Goal: Information Seeking & Learning: Learn about a topic

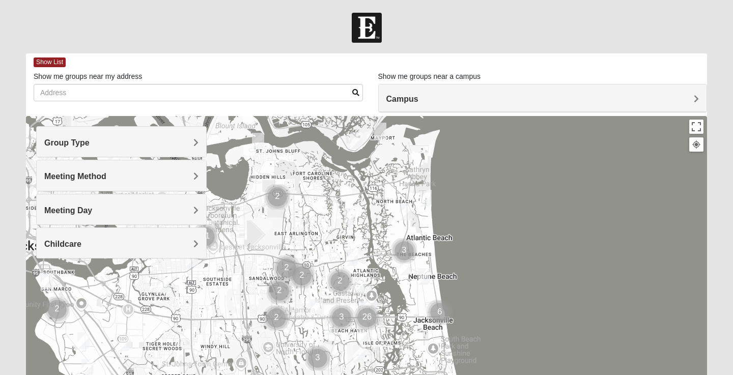
click at [183, 149] on div "Group Type" at bounding box center [122, 142] width 170 height 30
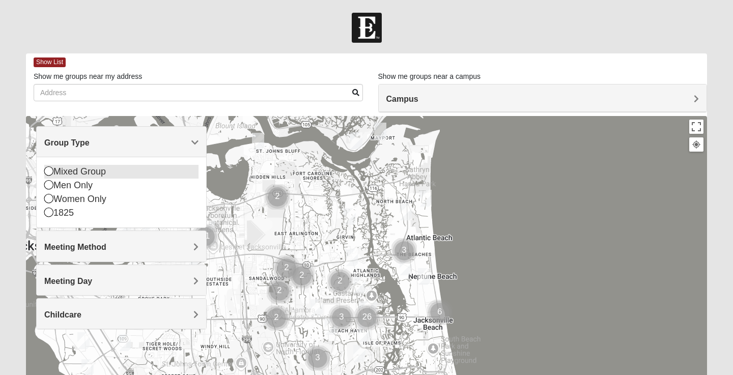
click at [102, 171] on div "Mixed Group" at bounding box center [121, 172] width 154 height 14
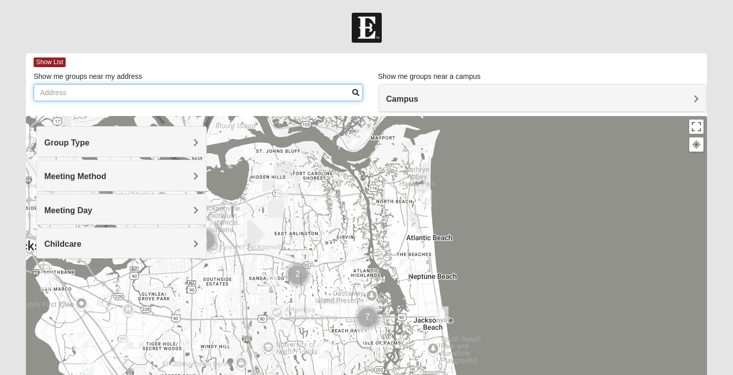
click at [129, 93] on input "Show me groups near my address" at bounding box center [198, 92] width 329 height 17
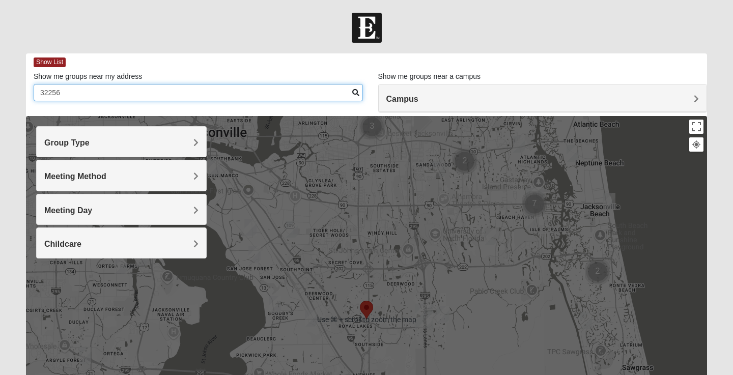
scroll to position [57, 0]
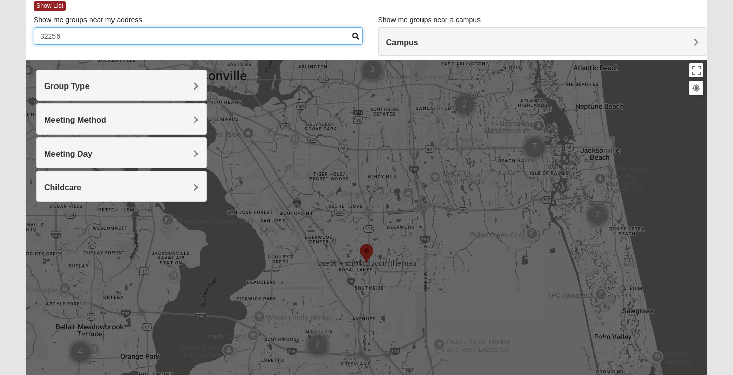
type input "32256"
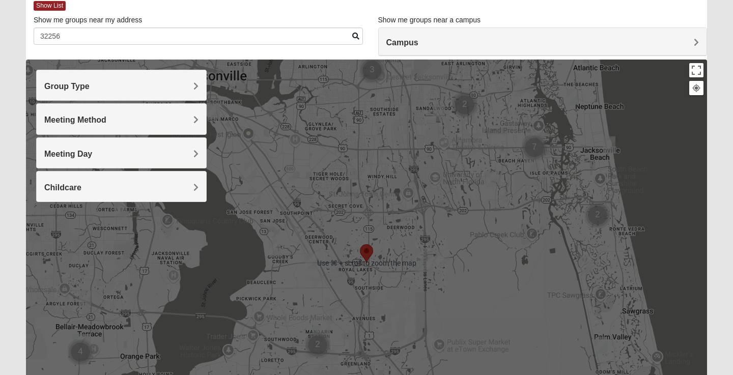
click at [173, 115] on h4 "Meeting Method" at bounding box center [121, 120] width 154 height 10
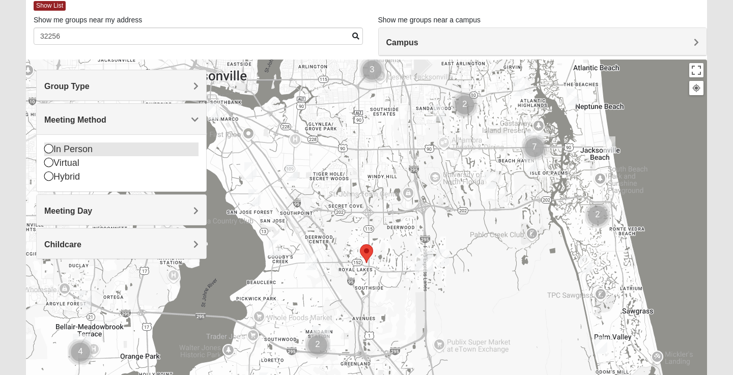
click at [81, 149] on div "In Person" at bounding box center [121, 150] width 154 height 14
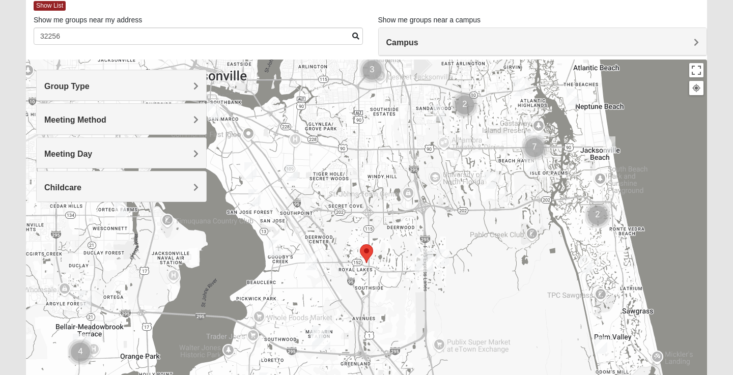
click at [313, 262] on img "Mixed Mincheva 32257" at bounding box center [311, 261] width 12 height 17
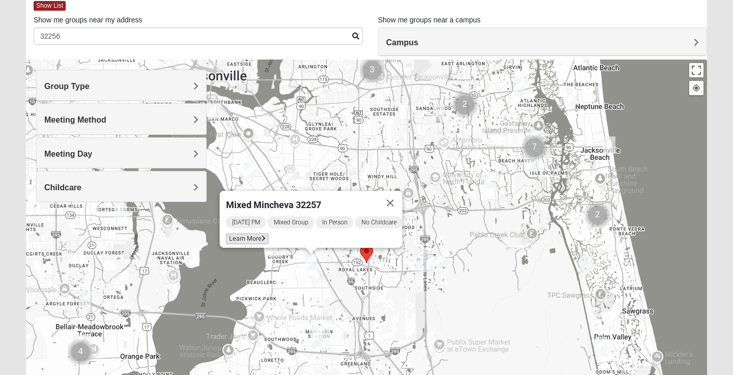
click at [262, 236] on icon at bounding box center [264, 239] width 4 height 6
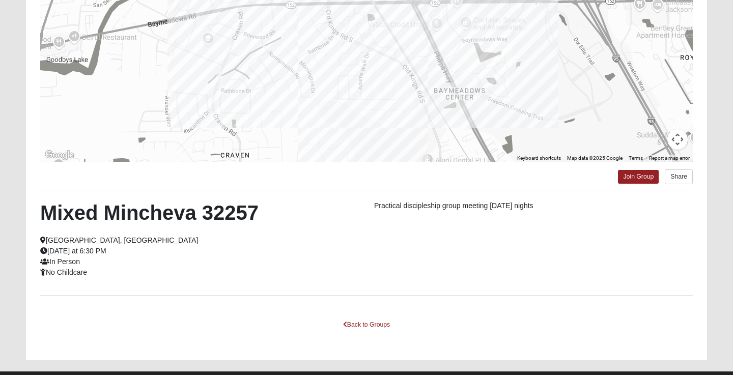
scroll to position [150, 0]
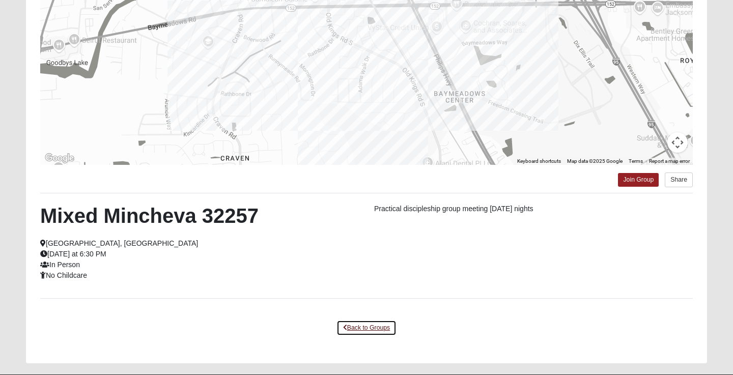
click at [354, 329] on link "Back to Groups" at bounding box center [366, 328] width 60 height 16
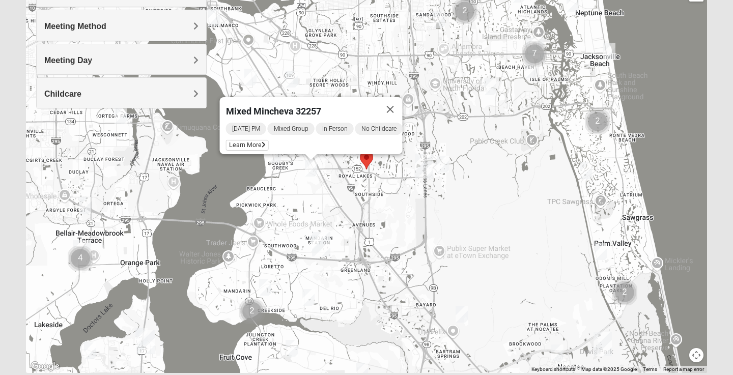
click at [443, 166] on img "Mixed Craig & Marsha Myers 32256" at bounding box center [443, 164] width 12 height 17
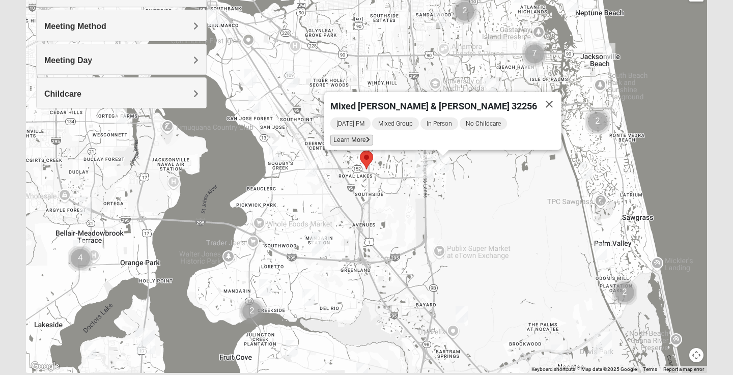
click at [373, 135] on span "Learn More" at bounding box center [351, 140] width 43 height 11
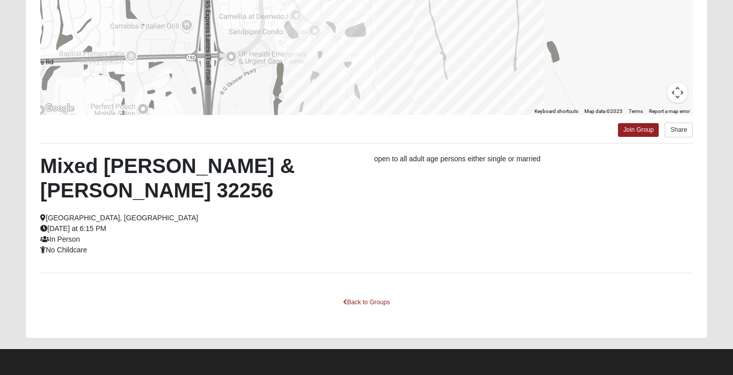
scroll to position [198, 0]
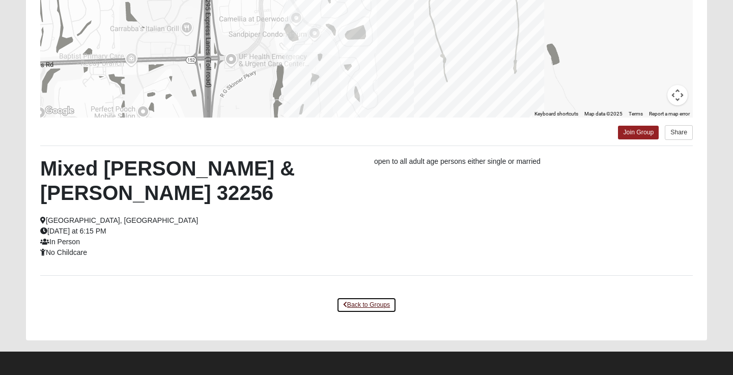
click at [362, 306] on link "Back to Groups" at bounding box center [366, 305] width 60 height 16
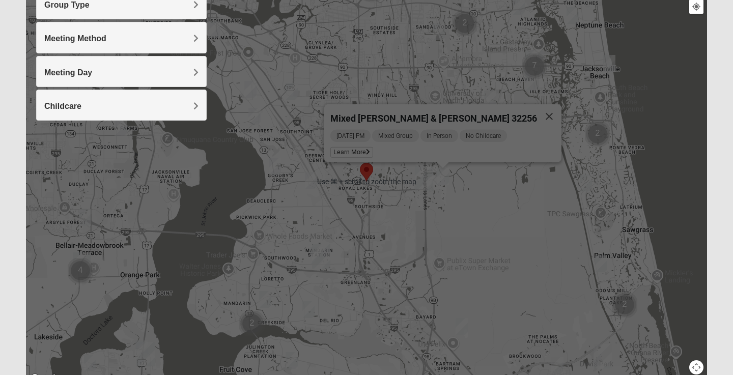
scroll to position [135, 0]
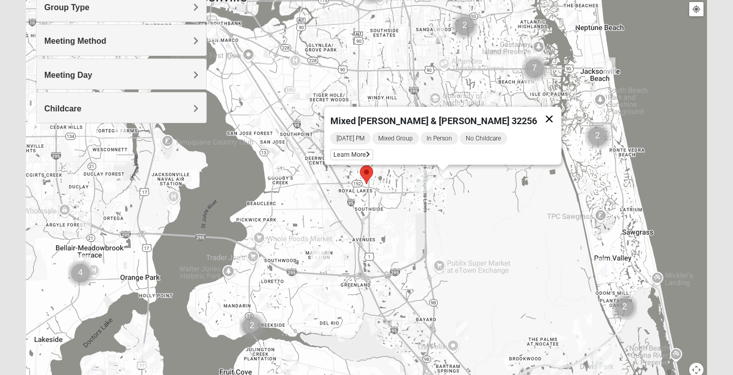
click at [537, 116] on button "Close" at bounding box center [549, 119] width 24 height 24
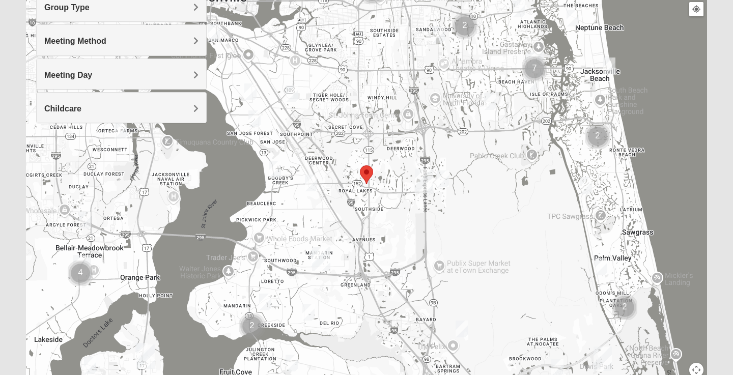
click at [611, 65] on img "Mixed Watkins 32250" at bounding box center [609, 66] width 12 height 17
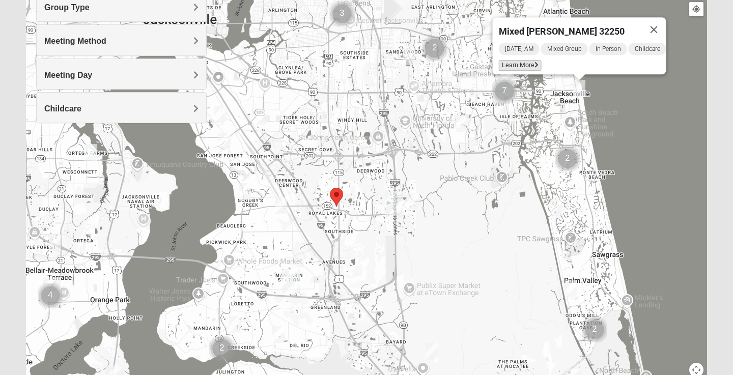
click at [534, 62] on icon at bounding box center [536, 65] width 4 height 6
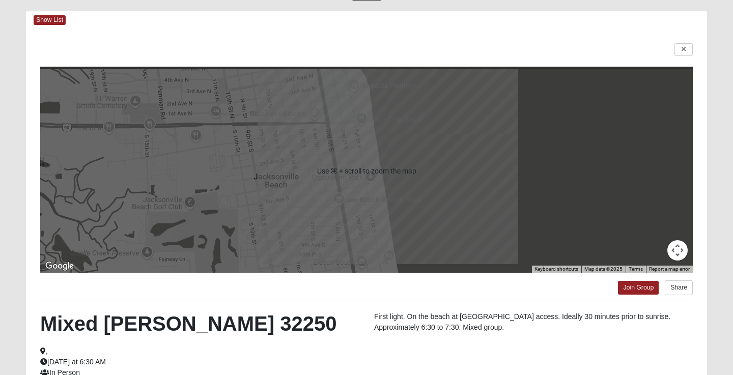
scroll to position [34, 0]
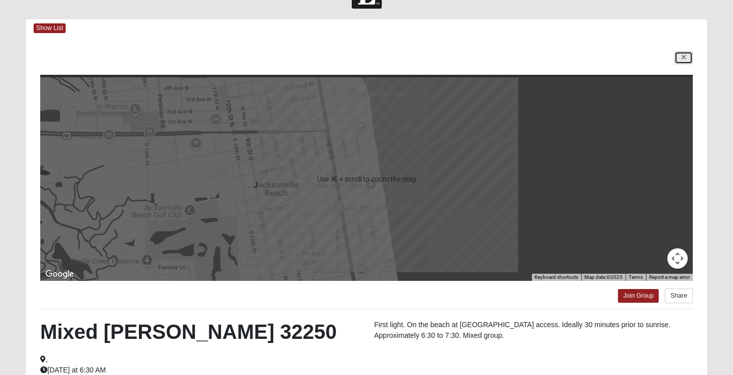
click at [682, 55] on icon at bounding box center [684, 57] width 4 height 6
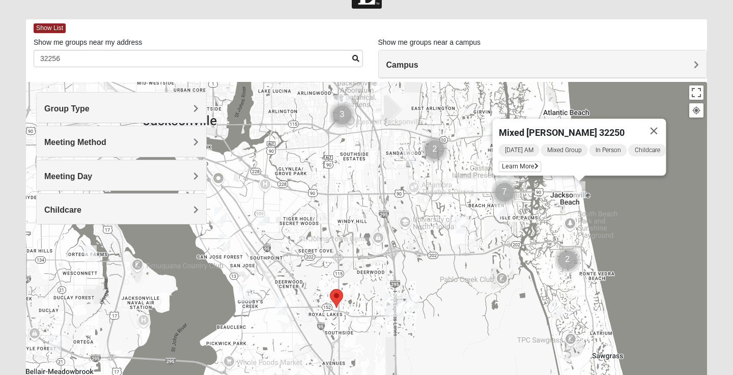
click at [411, 304] on img "Mixed Craig & Marsha Myers 32256" at bounding box center [413, 302] width 12 height 17
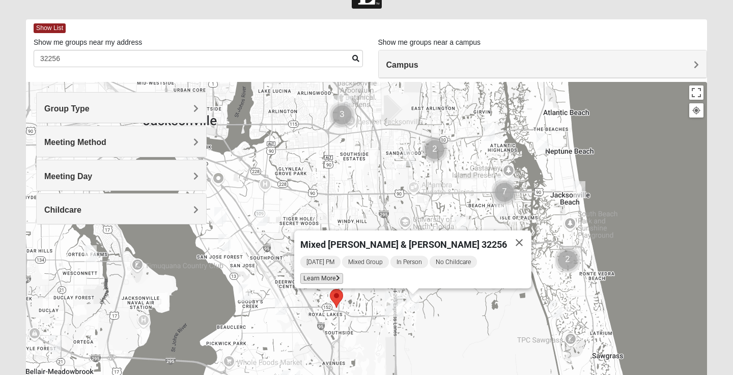
click at [343, 275] on span "Learn More" at bounding box center [321, 278] width 43 height 11
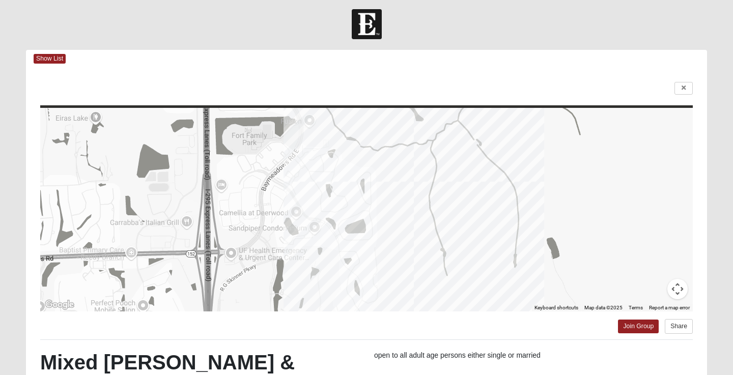
scroll to position [0, 0]
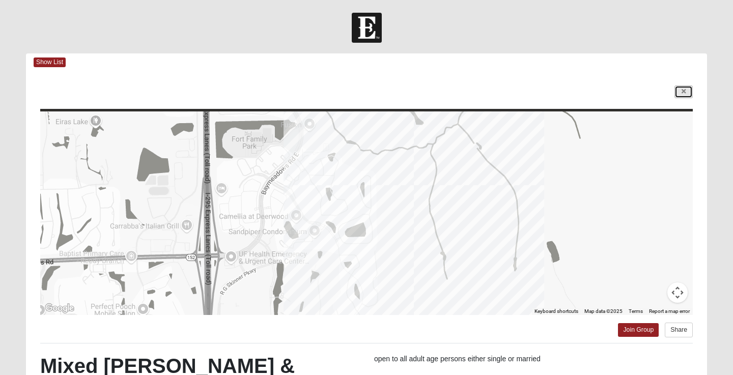
click at [684, 94] on icon at bounding box center [684, 92] width 4 height 6
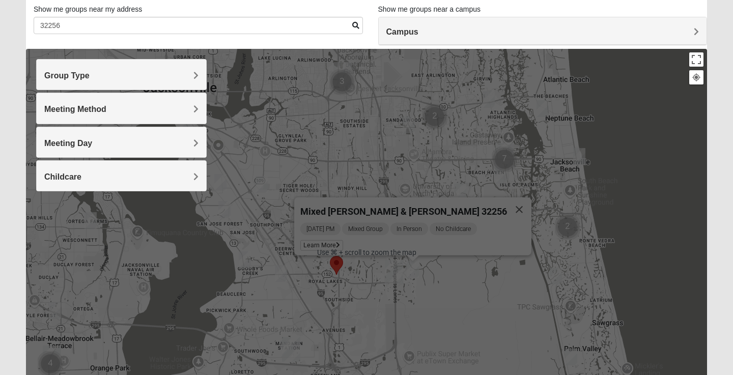
scroll to position [68, 0]
click at [285, 273] on img "Mixed Mincheva 32257" at bounding box center [281, 273] width 12 height 17
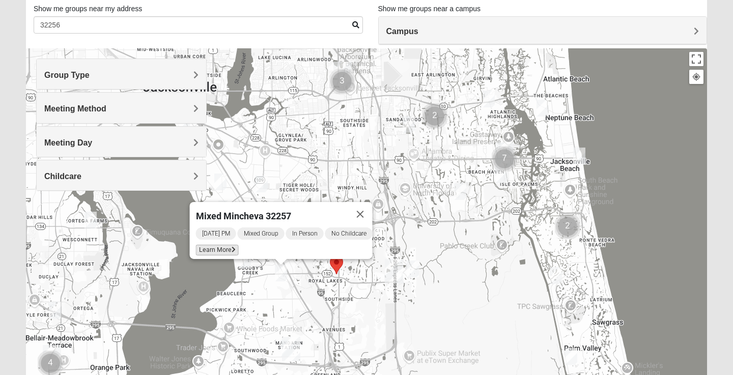
click at [215, 245] on span "Learn More" at bounding box center [217, 250] width 43 height 11
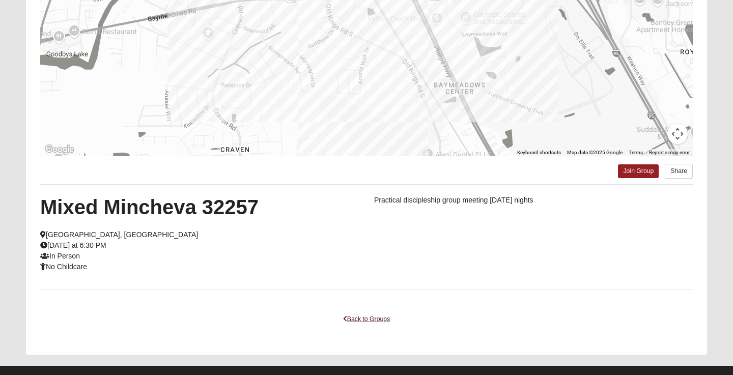
scroll to position [158, 0]
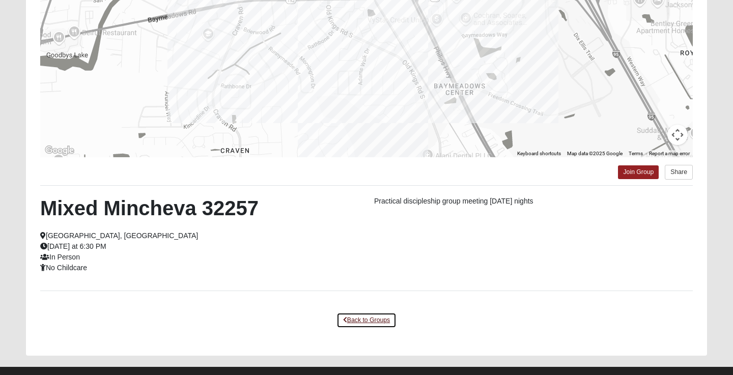
click at [354, 317] on link "Back to Groups" at bounding box center [366, 321] width 60 height 16
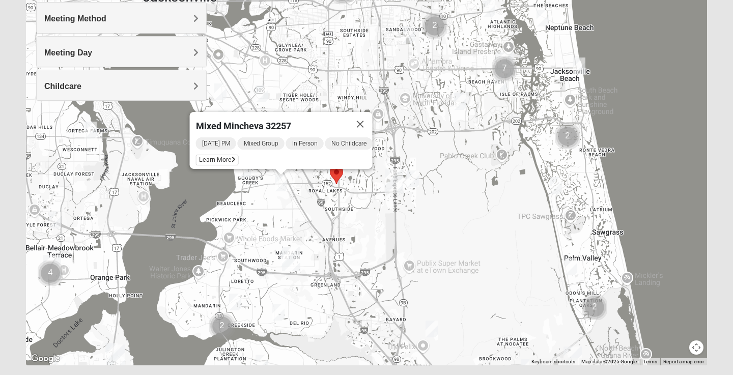
click at [429, 327] on img "Mixed Remley 32081" at bounding box center [432, 329] width 12 height 17
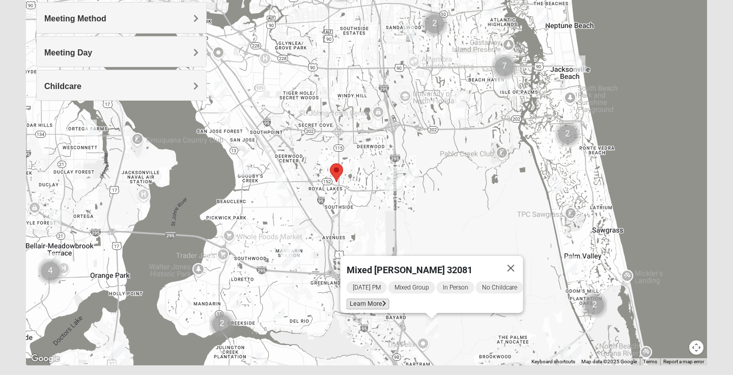
click at [373, 299] on span "Learn More" at bounding box center [368, 304] width 43 height 11
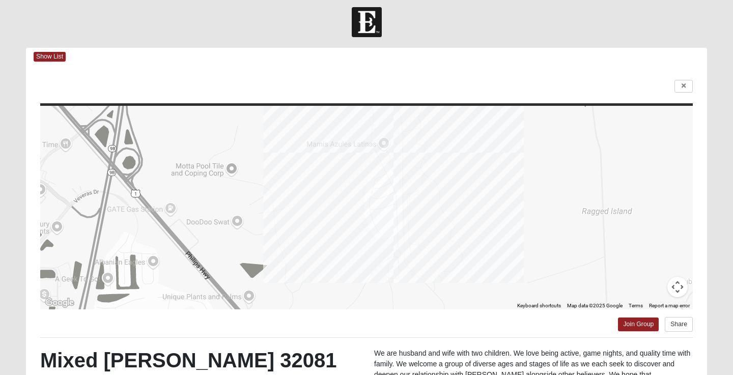
scroll to position [0, 0]
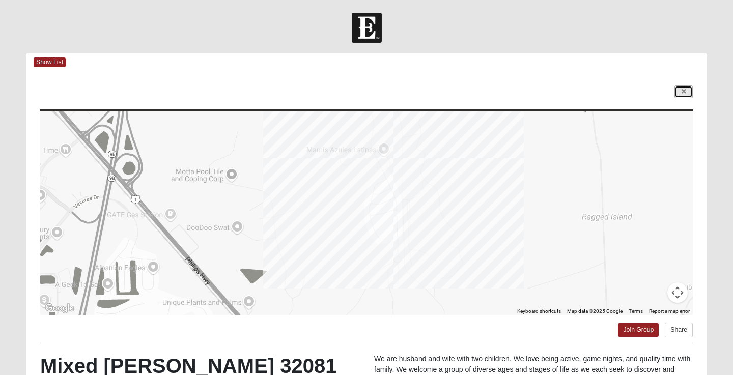
click at [683, 91] on icon at bounding box center [684, 92] width 4 height 6
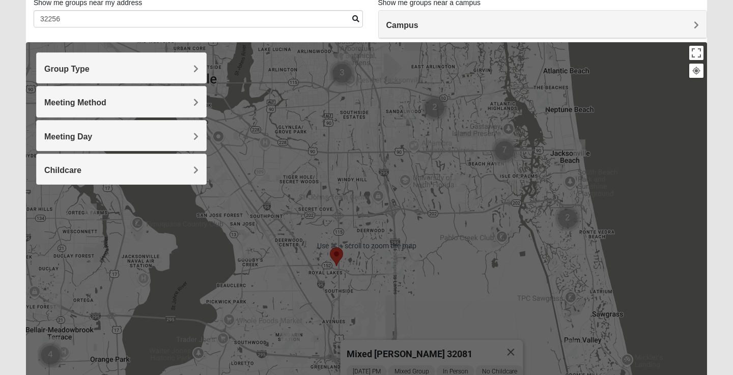
scroll to position [75, 0]
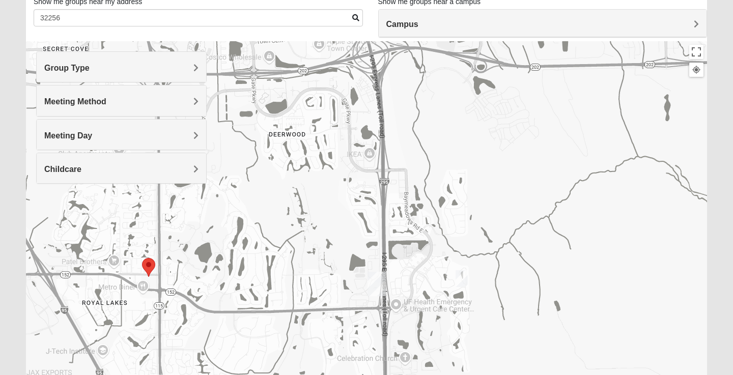
click at [183, 288] on div "Mixed [PERSON_NAME] 32081 [DATE] PM Mixed Group In Person No Childcare Learn Mo…" at bounding box center [366, 244] width 681 height 407
click at [153, 272] on img "Selected Address" at bounding box center [148, 267] width 13 height 19
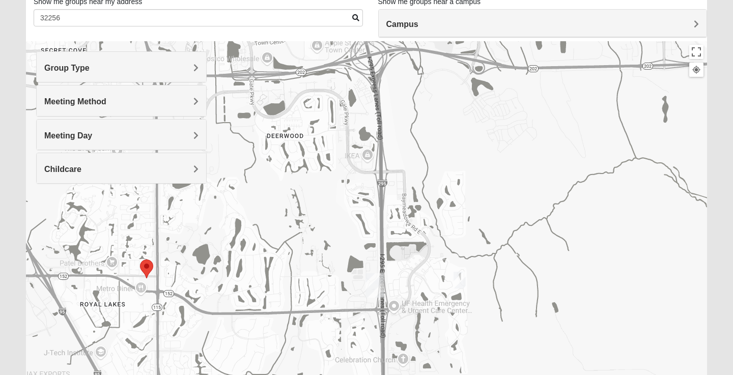
click at [150, 273] on img "Selected Address" at bounding box center [146, 269] width 13 height 19
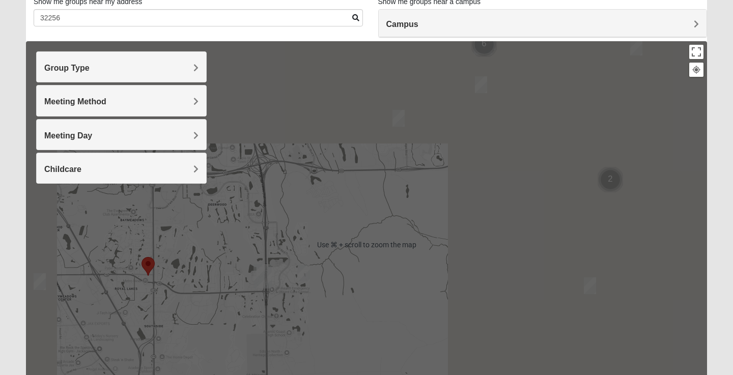
scroll to position [119, 0]
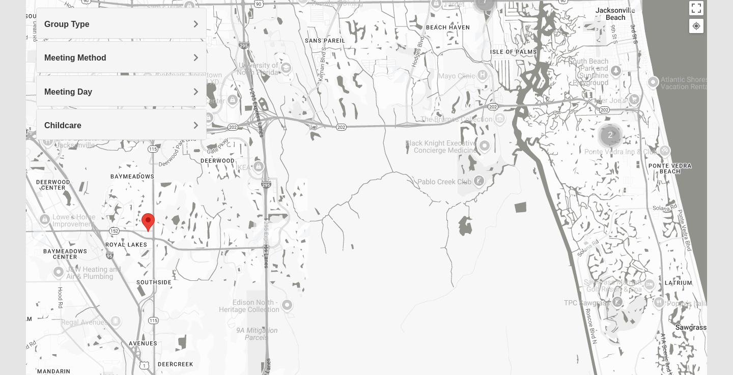
click at [253, 277] on div "Mixed [PERSON_NAME] 32081 [DATE] PM Mixed Group In Person No Childcare Learn Mo…" at bounding box center [366, 200] width 681 height 407
click at [42, 240] on img "Mixed Mincheva 32257" at bounding box center [40, 238] width 12 height 17
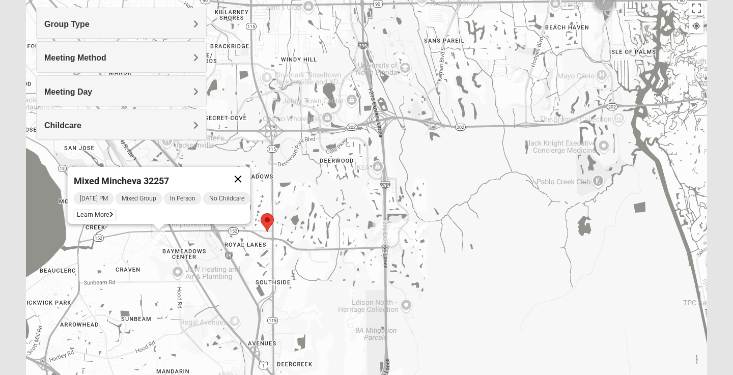
click at [250, 174] on button "Close" at bounding box center [238, 179] width 24 height 24
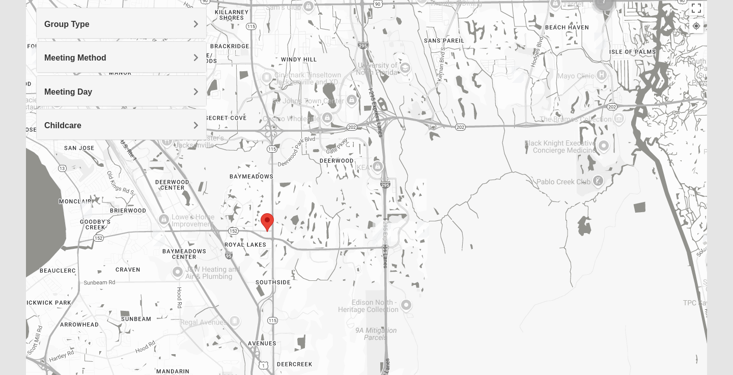
click at [172, 23] on h4 "Group Type" at bounding box center [121, 24] width 154 height 10
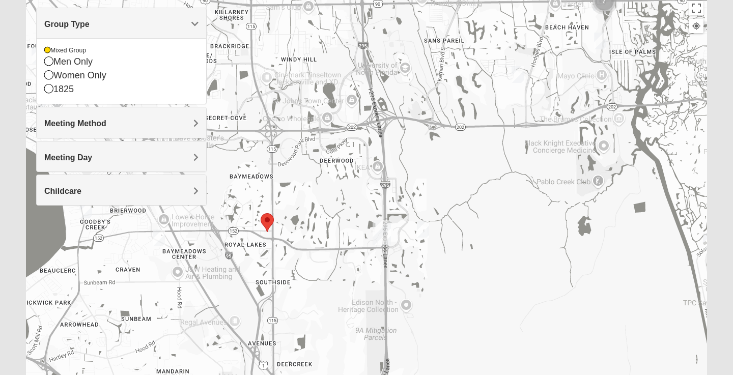
click at [153, 31] on div "Group Type" at bounding box center [122, 23] width 170 height 30
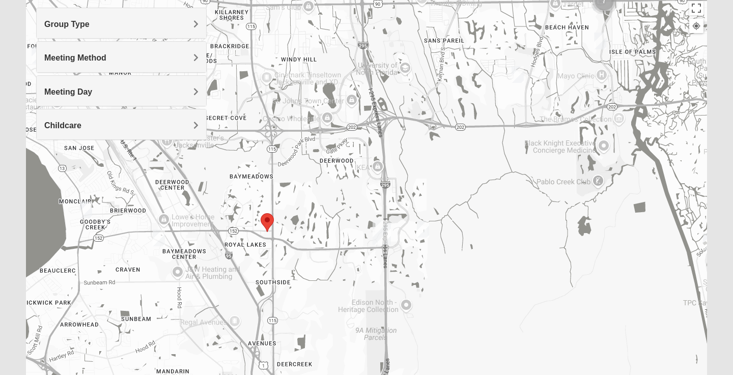
click at [156, 60] on h4 "Meeting Method" at bounding box center [121, 58] width 154 height 10
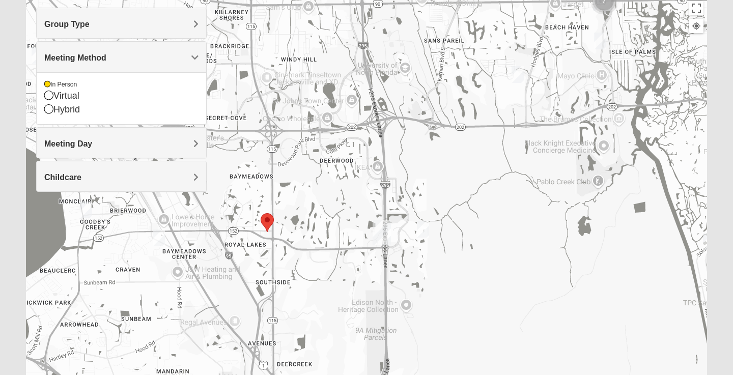
click at [156, 60] on h4 "Meeting Method" at bounding box center [121, 58] width 154 height 10
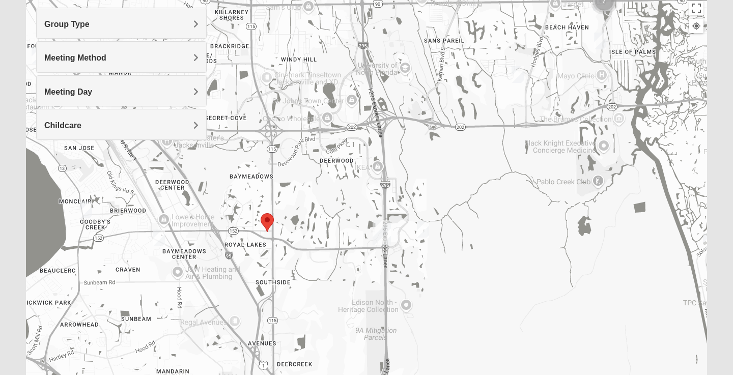
click at [164, 127] on h4 "Childcare" at bounding box center [121, 126] width 154 height 10
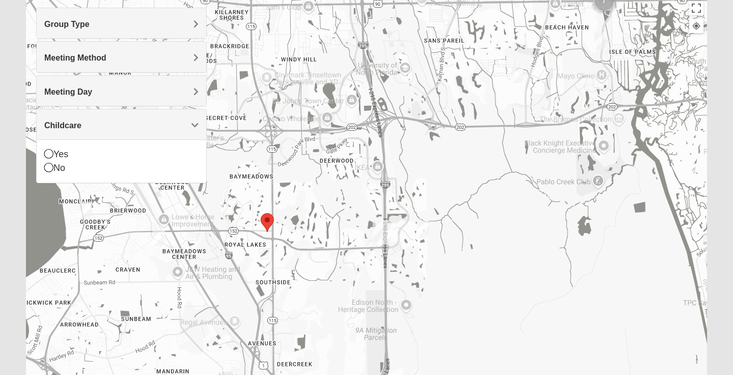
click at [164, 127] on h4 "Childcare" at bounding box center [121, 126] width 154 height 10
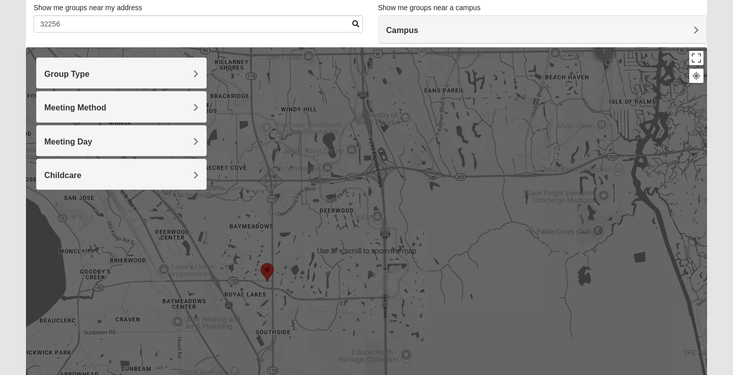
scroll to position [67, 0]
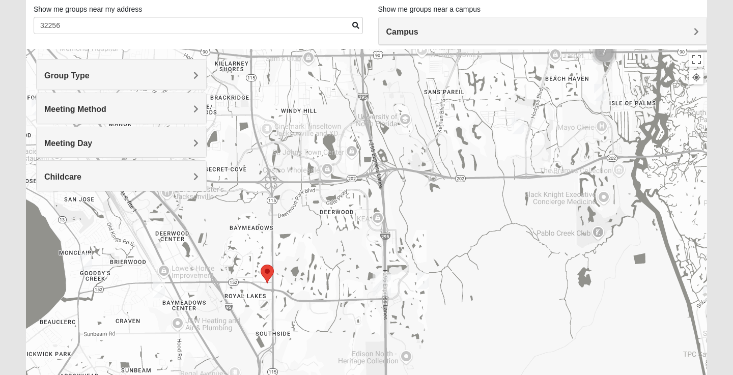
click at [449, 37] on h4 "Campus" at bounding box center [542, 32] width 313 height 10
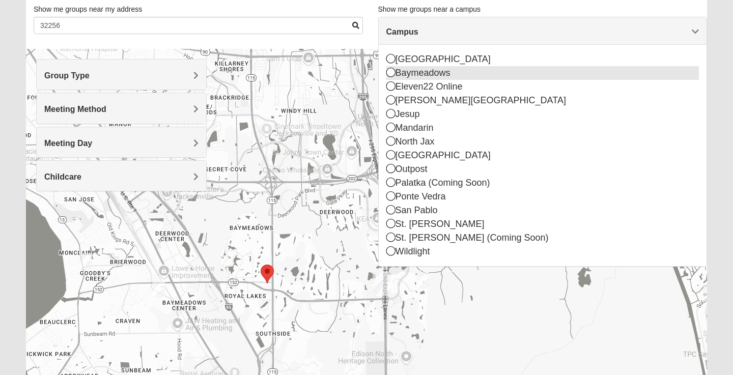
click at [392, 73] on icon at bounding box center [390, 72] width 9 height 9
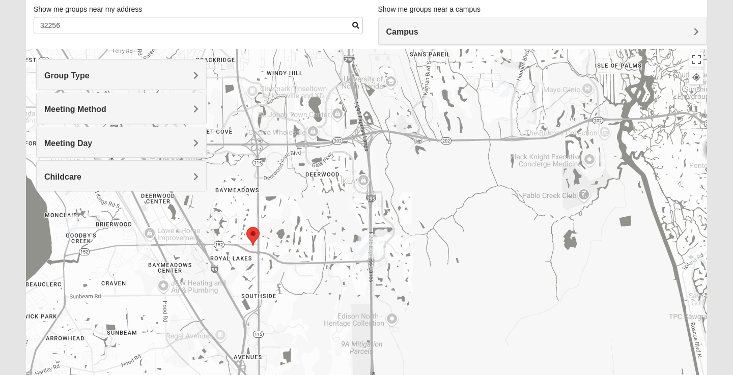
click at [78, 228] on div at bounding box center [366, 252] width 681 height 407
click at [74, 225] on img "Mixed Roulette 32217" at bounding box center [72, 223] width 12 height 17
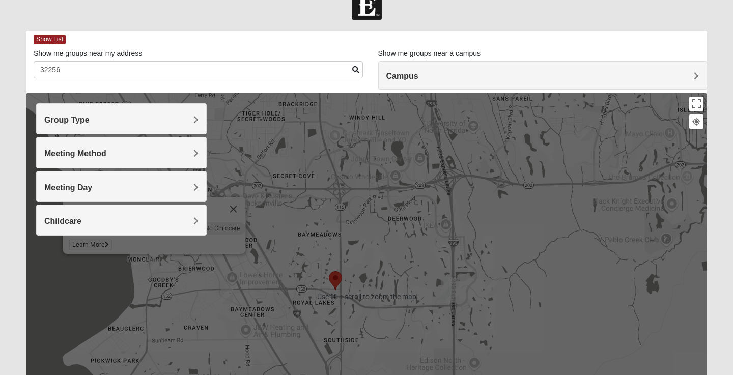
scroll to position [18, 0]
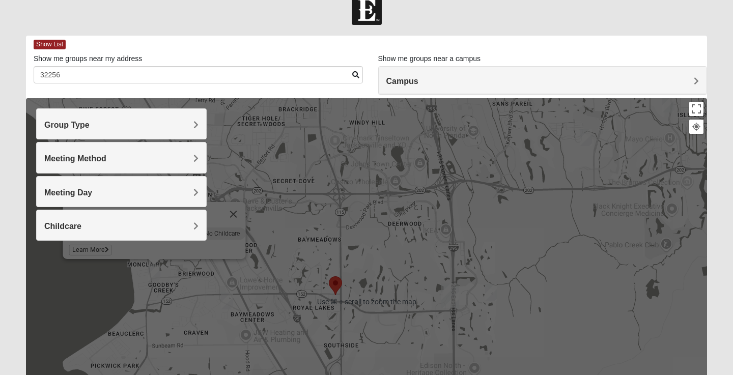
click at [305, 236] on div "Mixed Roulette 32217 [DATE] PM Mixed Group In Person No Childcare Learn More" at bounding box center [366, 301] width 681 height 407
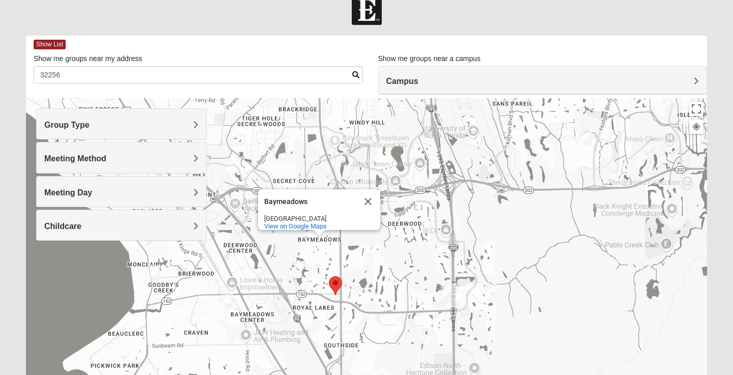
click at [155, 278] on img "Mixed Roulette 32217" at bounding box center [154, 273] width 12 height 17
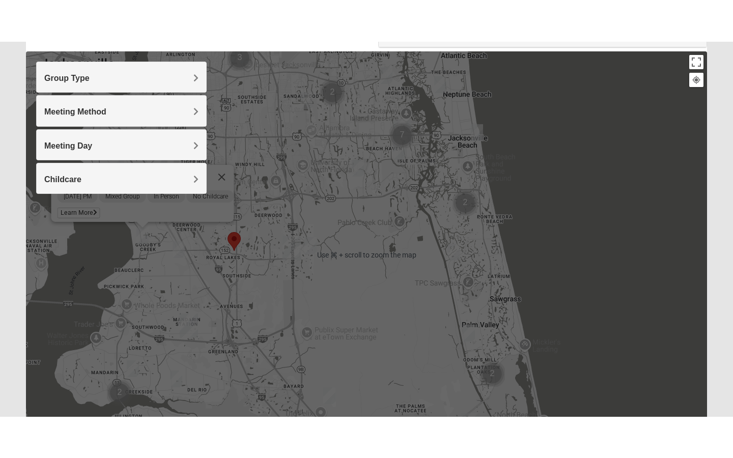
scroll to position [81, 0]
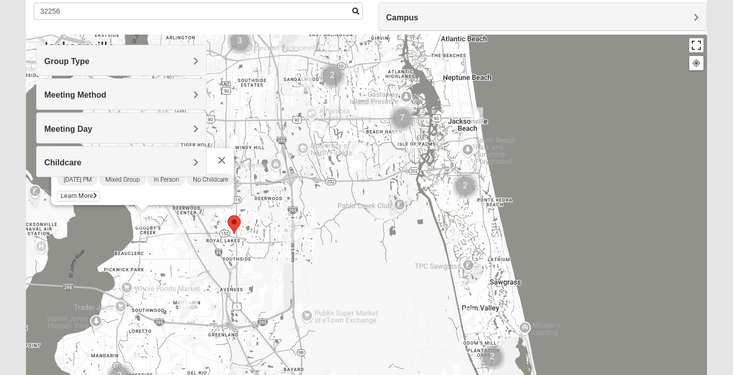
click at [695, 48] on button "Toggle fullscreen view" at bounding box center [696, 45] width 14 height 14
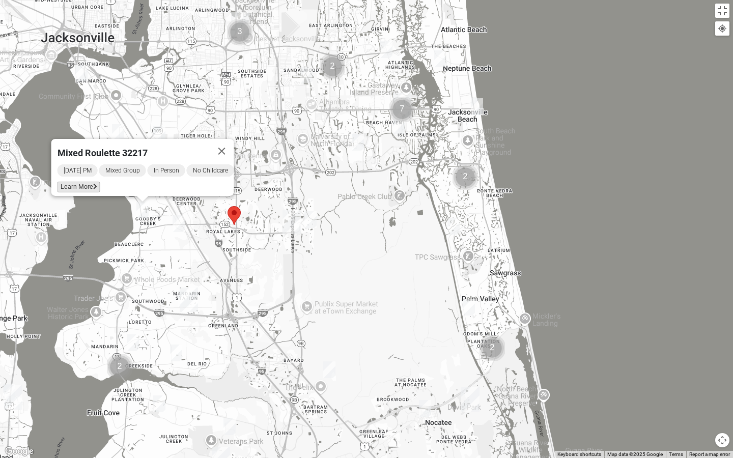
click at [80, 182] on span "Learn More" at bounding box center [79, 187] width 43 height 11
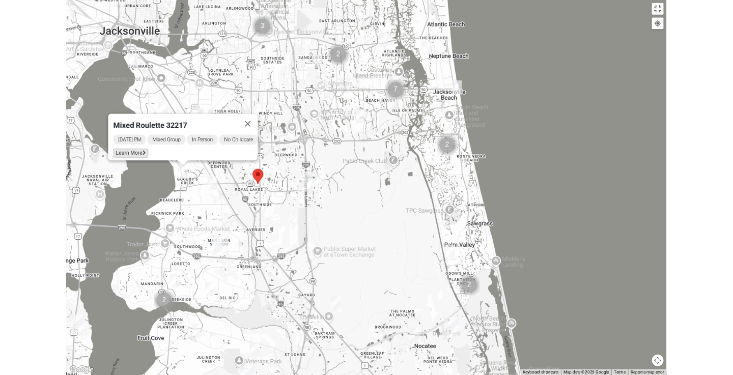
scroll to position [37, 0]
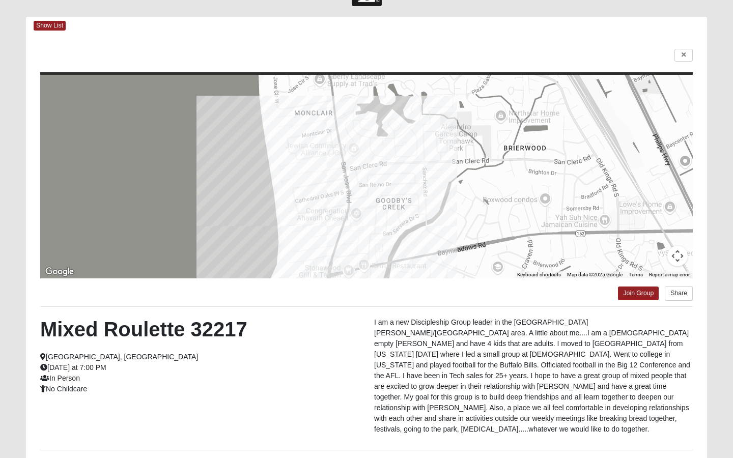
click at [681, 59] on html "Log In Find A Group Error Show List Loading Groups" at bounding box center [366, 257] width 733 height 589
click at [687, 55] on html "Log In Find A Group Error Show List Loading Groups" at bounding box center [366, 257] width 733 height 589
click at [327, 364] on html "Log In Find A Group Error Show List Loading Groups" at bounding box center [366, 257] width 733 height 589
click at [683, 57] on html "Log In Find A Group Error Show List Loading Groups" at bounding box center [366, 257] width 733 height 589
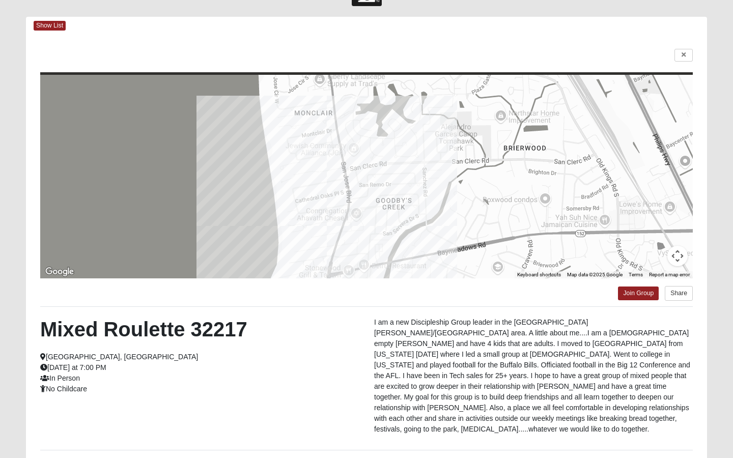
click at [622, 144] on html "Log In Find A Group Error Show List Loading Groups" at bounding box center [366, 257] width 733 height 589
click at [585, 346] on html "Log In Find A Group Error Show List Loading Groups" at bounding box center [366, 257] width 733 height 589
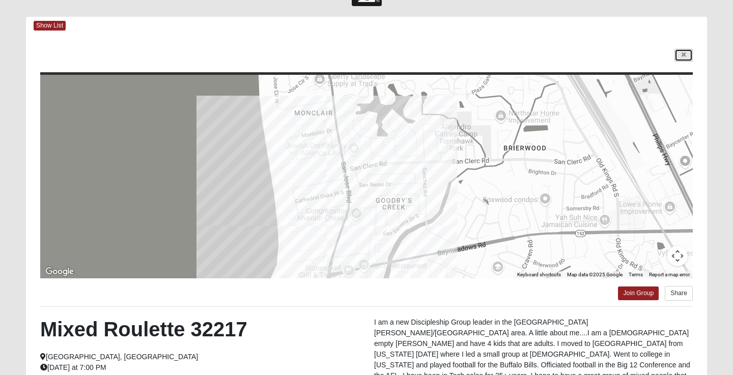
click at [678, 56] on link at bounding box center [683, 55] width 18 height 13
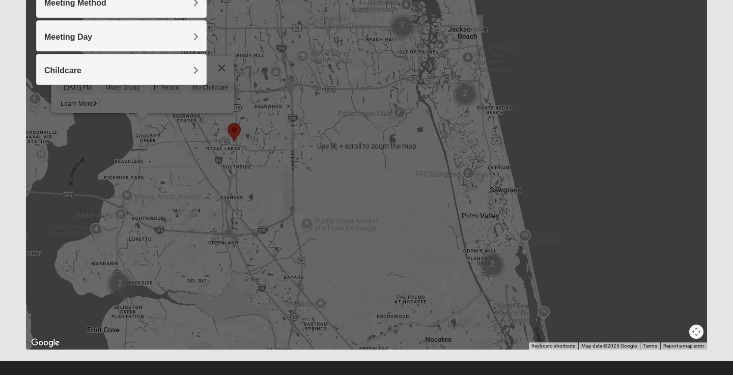
scroll to position [168, 0]
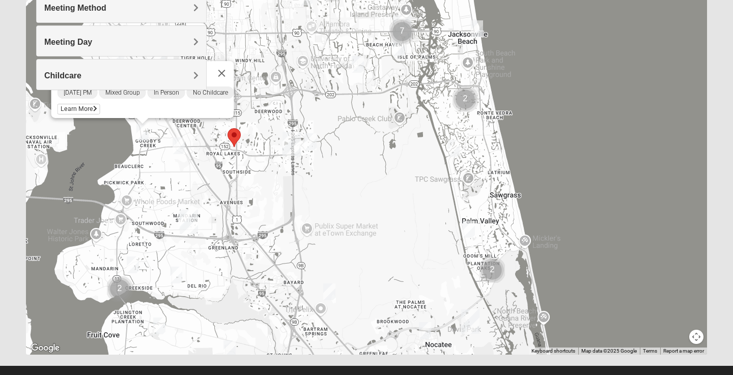
click at [333, 292] on img "Mixed Remley 32081" at bounding box center [329, 292] width 12 height 17
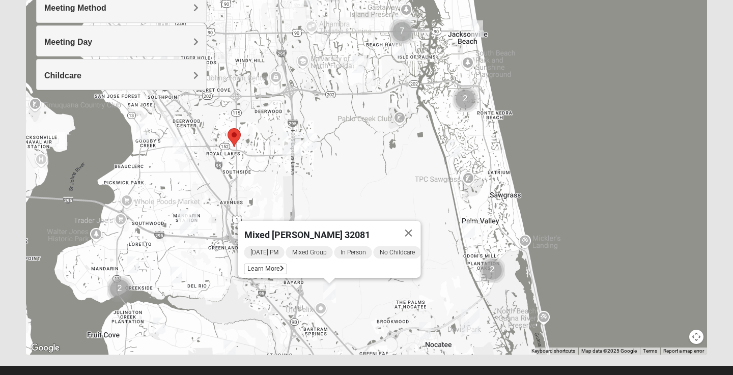
click at [426, 332] on img "Mixed Olsen 32081" at bounding box center [425, 330] width 12 height 17
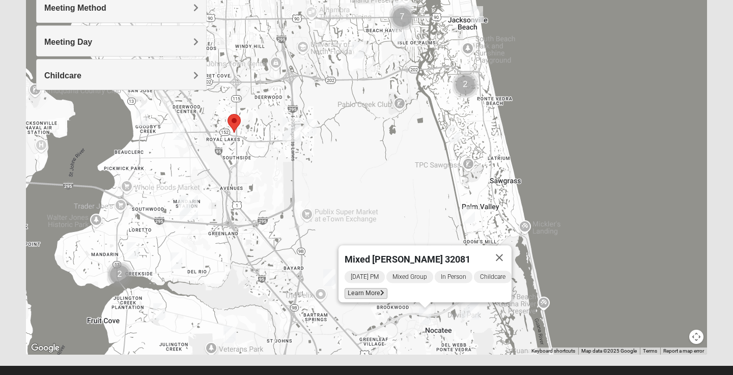
click at [380, 290] on icon at bounding box center [382, 293] width 4 height 6
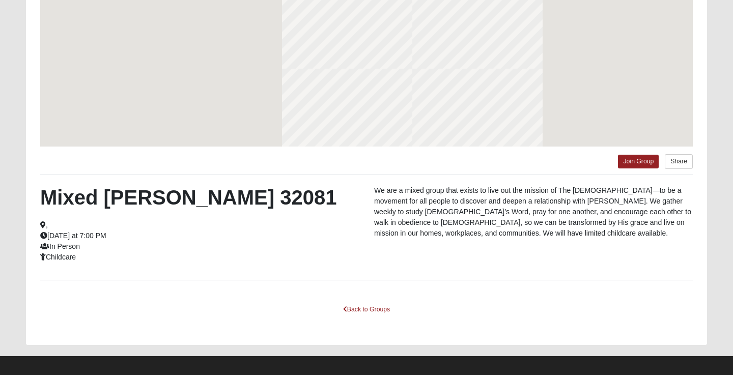
scroll to position [124, 0]
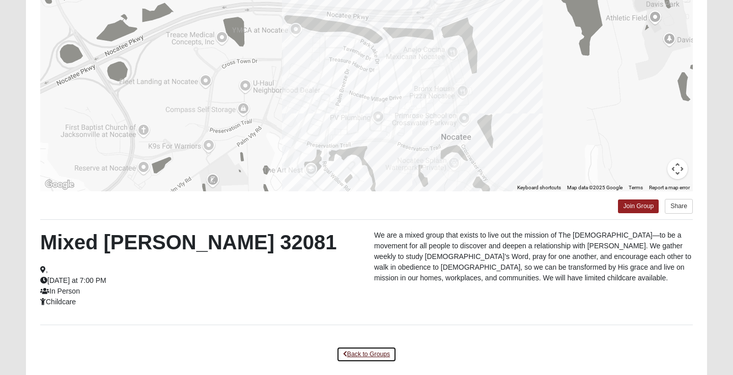
click at [369, 353] on link "Back to Groups" at bounding box center [366, 355] width 60 height 16
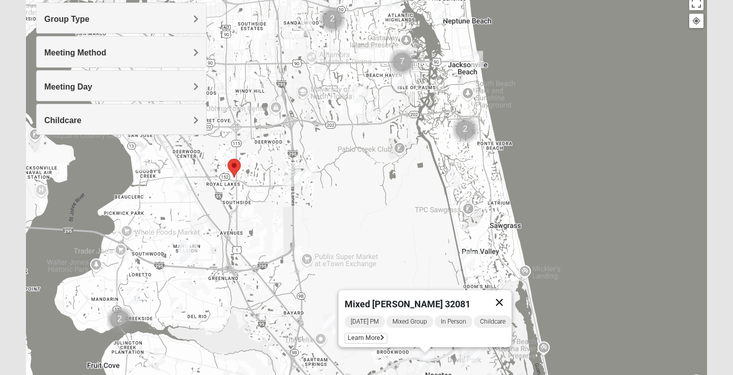
click at [507, 295] on button "Close" at bounding box center [499, 302] width 24 height 24
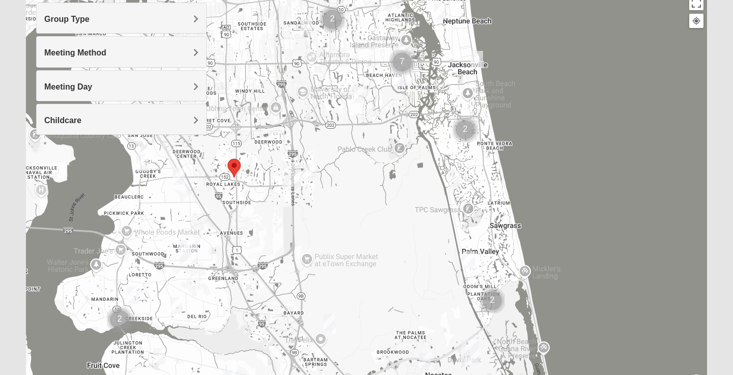
click at [356, 104] on div "To navigate, press the arrow keys." at bounding box center [366, 195] width 681 height 407
click at [356, 104] on div at bounding box center [366, 195] width 681 height 407
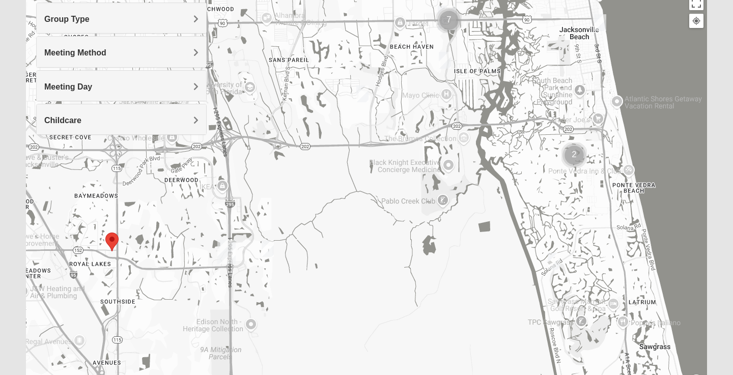
click at [361, 94] on img "Mixed Slack 32224" at bounding box center [362, 94] width 12 height 17
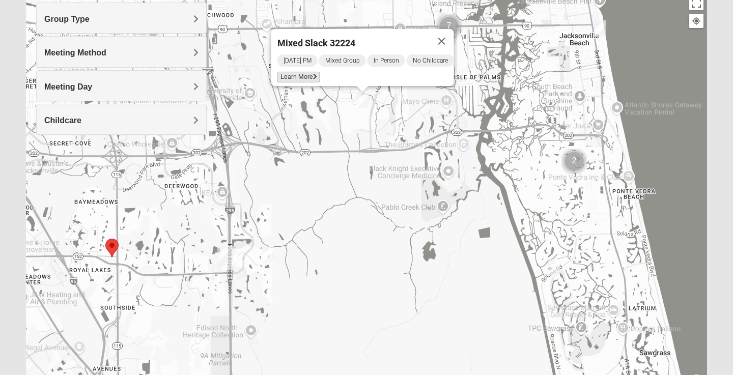
click at [305, 72] on span "Learn More" at bounding box center [298, 77] width 43 height 11
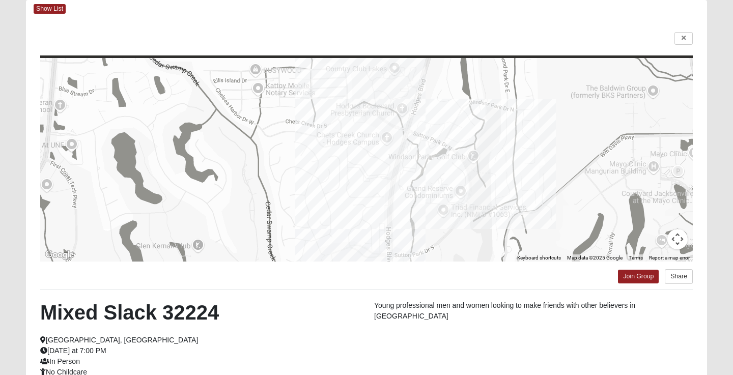
scroll to position [52, 0]
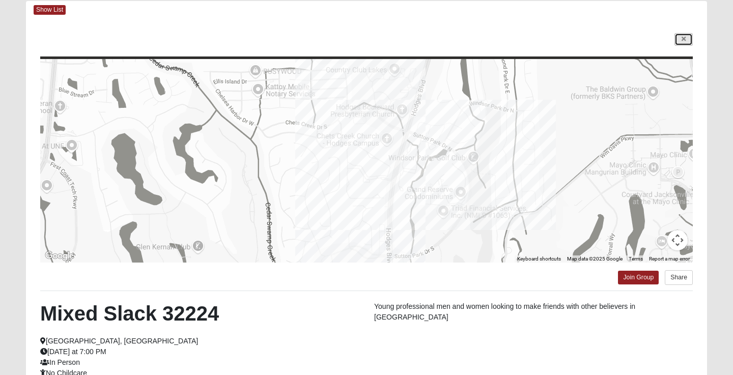
click at [684, 37] on icon at bounding box center [684, 39] width 4 height 6
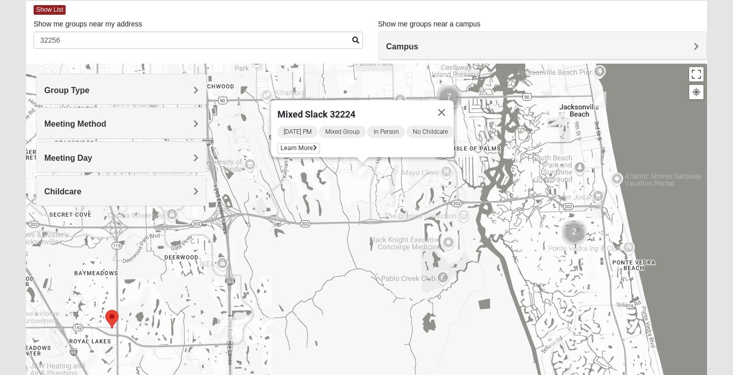
click at [554, 340] on img "Mixed Morales 32082" at bounding box center [554, 338] width 12 height 17
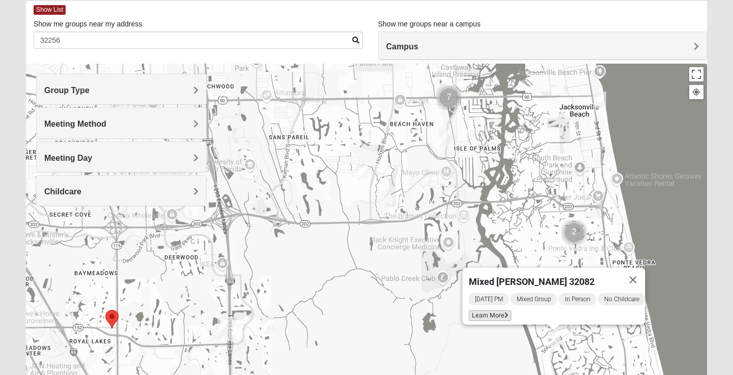
click at [491, 311] on span "Learn More" at bounding box center [490, 316] width 43 height 11
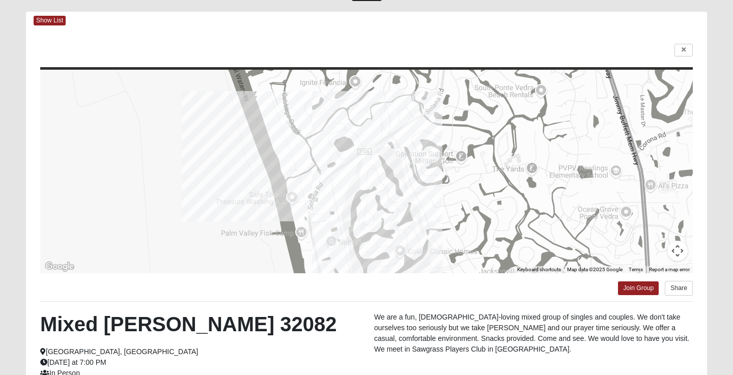
scroll to position [0, 0]
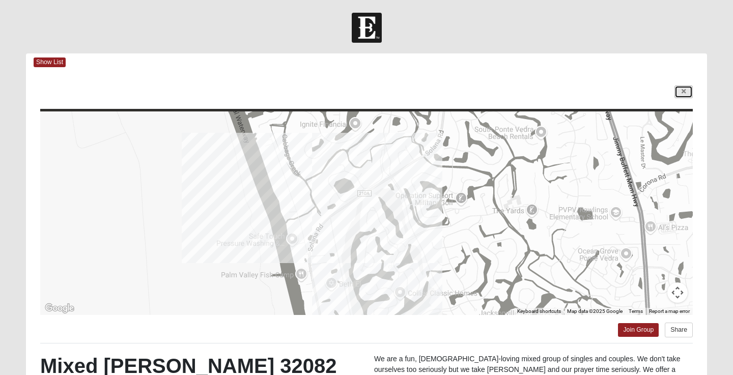
click at [684, 94] on icon at bounding box center [684, 92] width 4 height 6
